Goal: Task Accomplishment & Management: Manage account settings

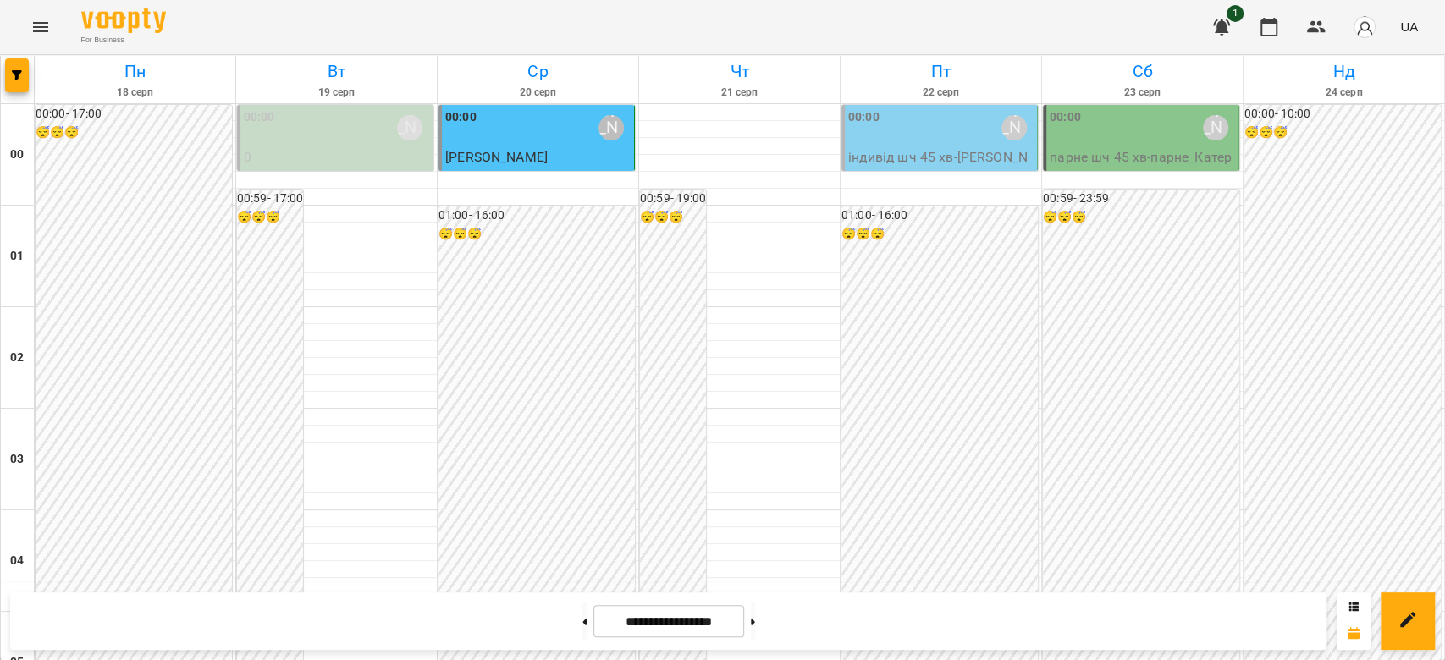
click at [935, 143] on div "00:00 Олійник Валентин" at bounding box center [940, 127] width 185 height 39
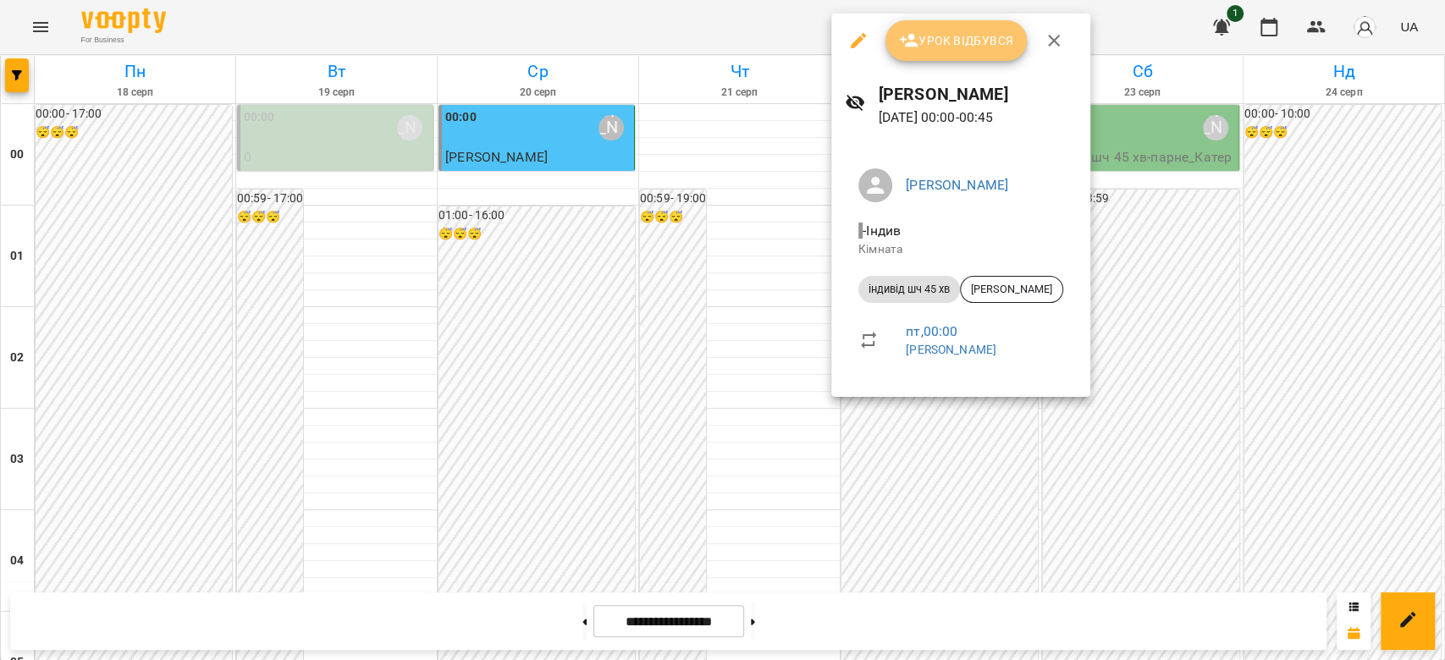
click at [954, 48] on span "Урок відбувся" at bounding box center [956, 40] width 115 height 20
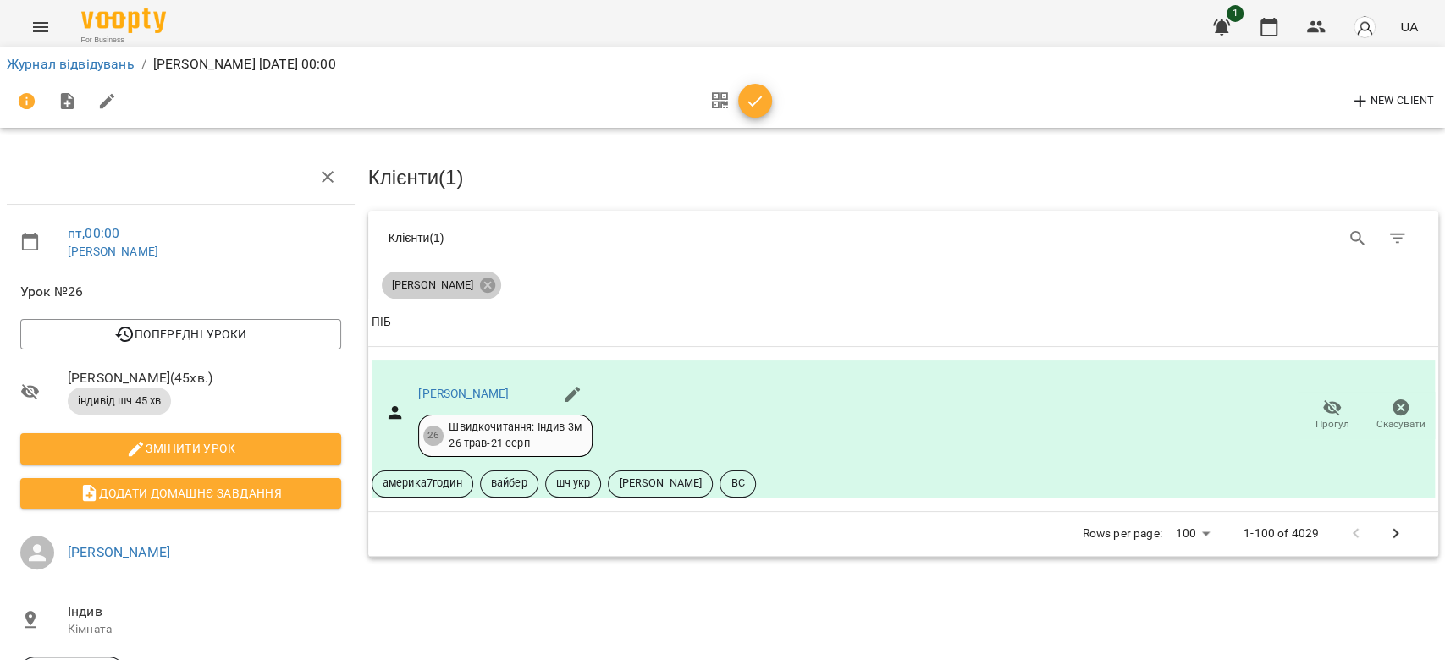
click at [428, 286] on span "Струк Роман" at bounding box center [433, 285] width 102 height 15
click at [463, 389] on link "Струк Роман" at bounding box center [463, 394] width 91 height 14
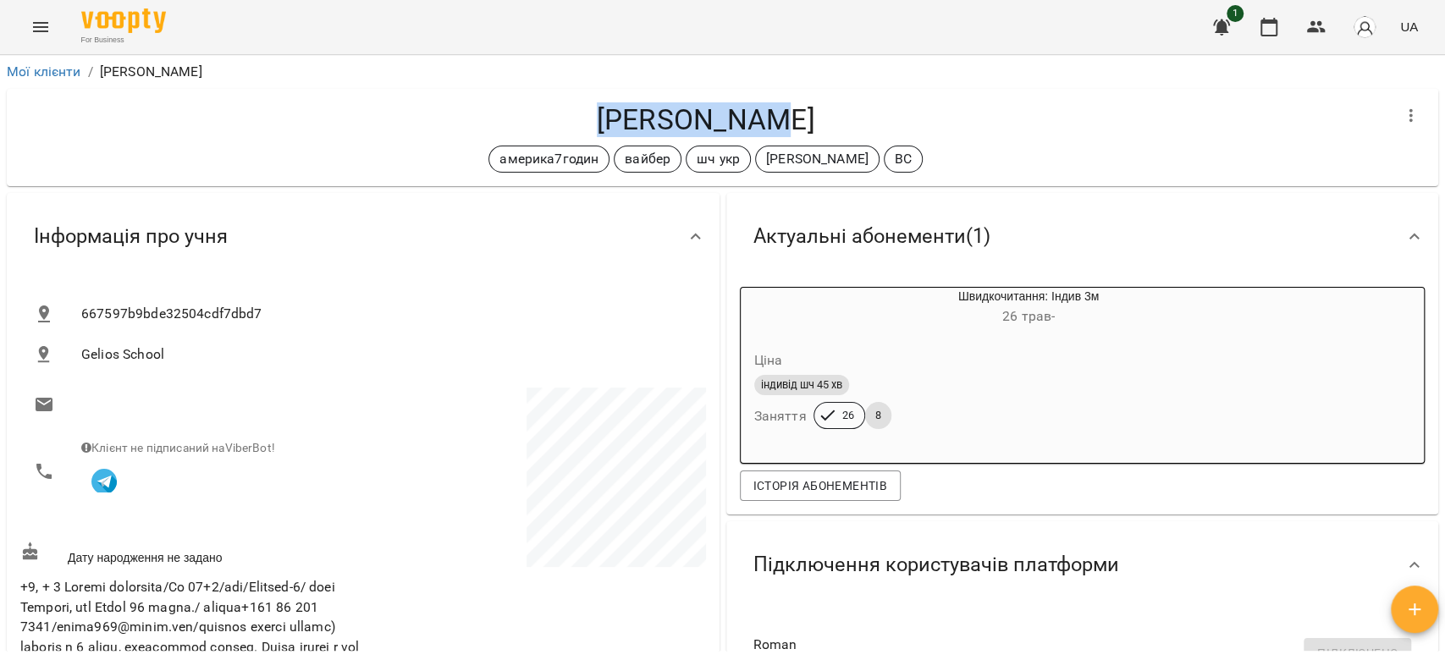
drag, startPoint x: 677, startPoint y: 108, endPoint x: 570, endPoint y: 112, distance: 107.5
click at [570, 112] on h4 "[PERSON_NAME]" at bounding box center [705, 119] width 1370 height 35
copy h4 "[PERSON_NAME]"
